Goal: Complete application form: Complete application form

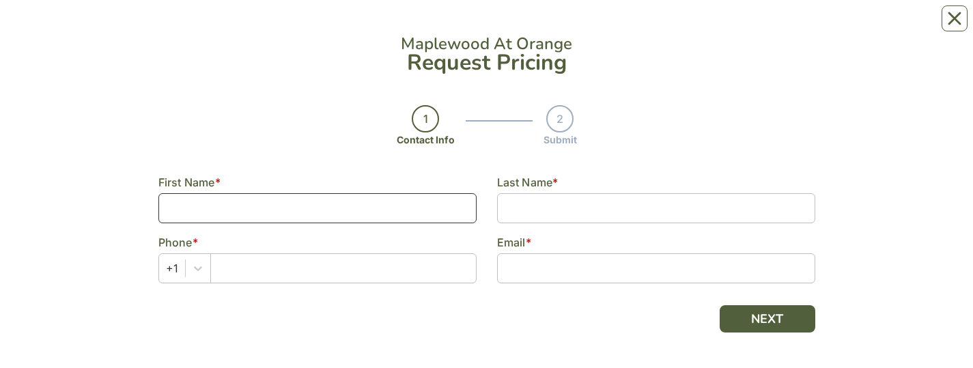
click at [380, 27] on input at bounding box center [317, 208] width 318 height 30
type input "[PERSON_NAME]"
type input "2033762304"
type input "[EMAIL_ADDRESS][DOMAIN_NAME]"
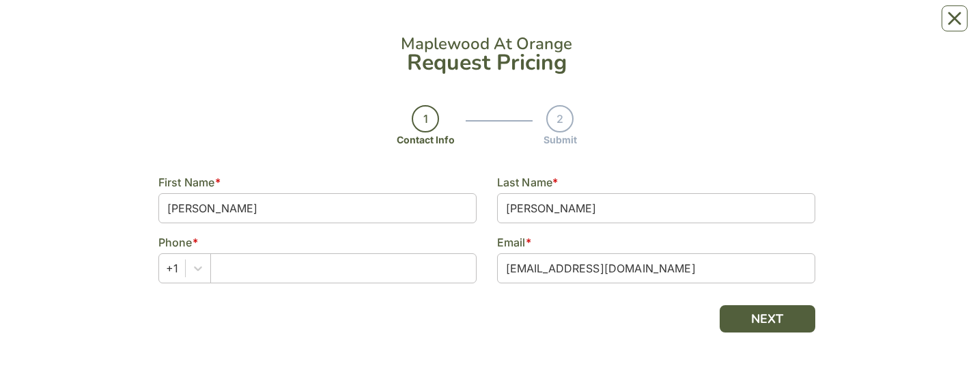
click at [384, 27] on div "Maplewood At Orange Request Pricing 1 Contact Info 2 Submit Contact Info Step 1…" at bounding box center [486, 184] width 657 height 341
click at [356, 27] on input "text" at bounding box center [343, 268] width 266 height 30
type input "2033762304"
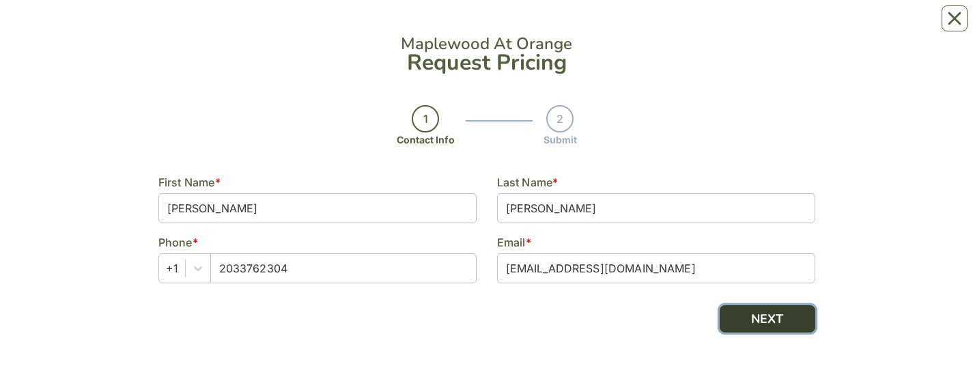
click at [783, 27] on button "NEXT" at bounding box center [768, 318] width 96 height 27
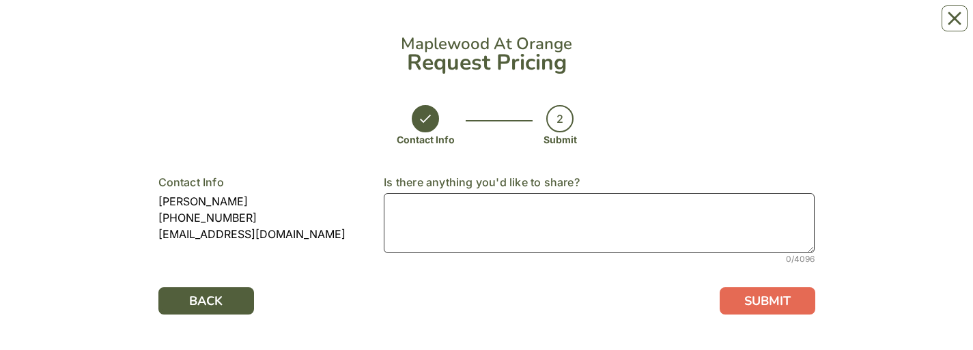
click at [685, 27] on textarea at bounding box center [599, 223] width 431 height 60
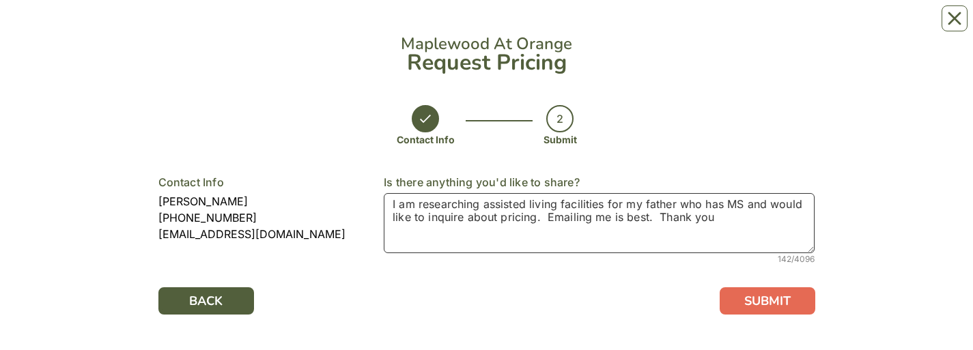
click at [772, 27] on textarea "I am researching assisted living facilities for my father who has MS and would …" at bounding box center [599, 223] width 431 height 60
type textarea "I am researching assisted living facilities for my father who has MS and would …"
click at [763, 27] on button "SUBMIT" at bounding box center [768, 301] width 96 height 27
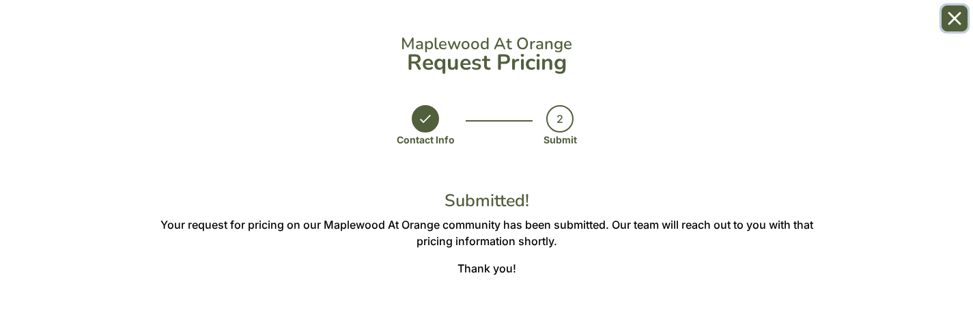
click at [944, 23] on button "Close" at bounding box center [955, 18] width 26 height 26
